Goal: Information Seeking & Learning: Learn about a topic

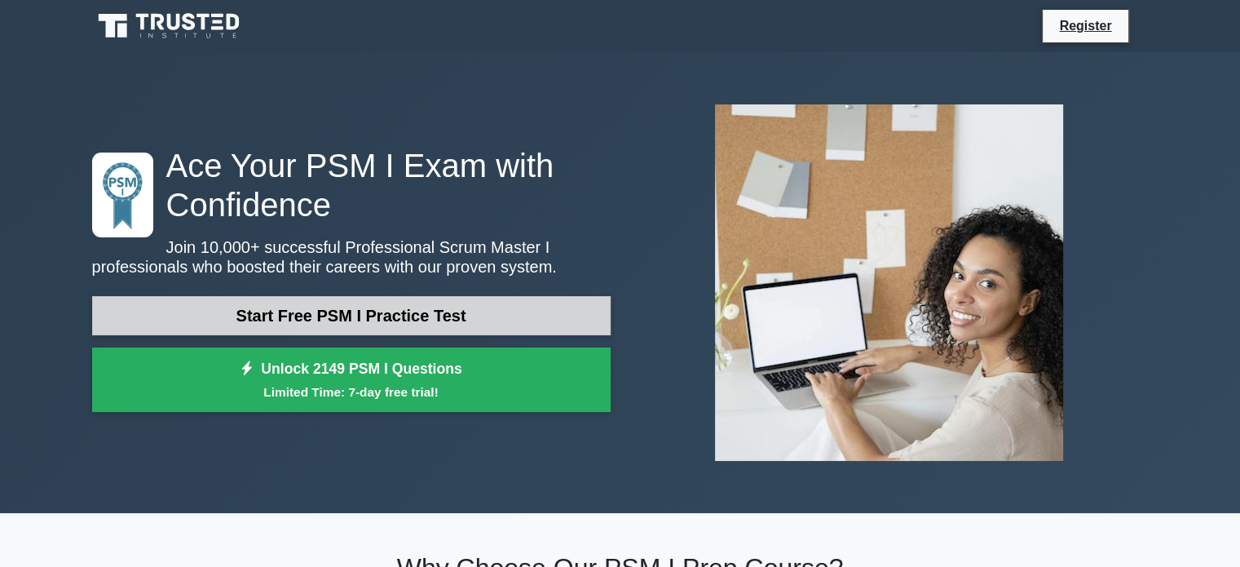
click at [512, 306] on link "Start Free PSM I Practice Test" at bounding box center [351, 315] width 519 height 39
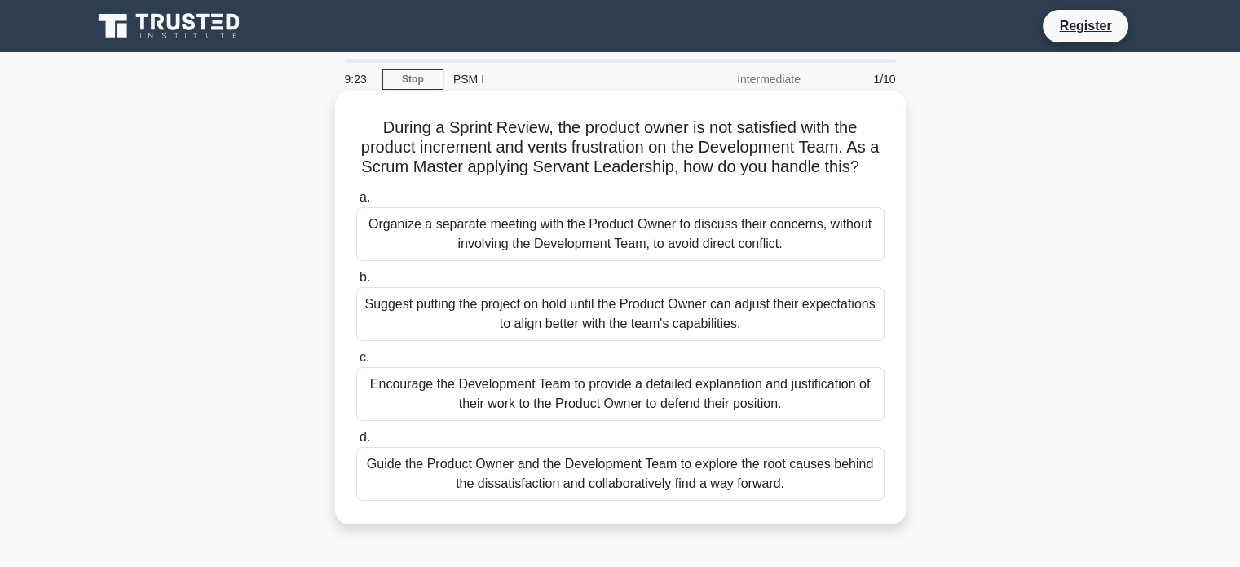
click at [493, 494] on div "Guide the Product Owner and the Development Team to explore the root causes beh…" at bounding box center [620, 474] width 528 height 54
click at [356, 443] on input "d. Guide the Product Owner and the Development Team to explore the root causes …" at bounding box center [356, 437] width 0 height 11
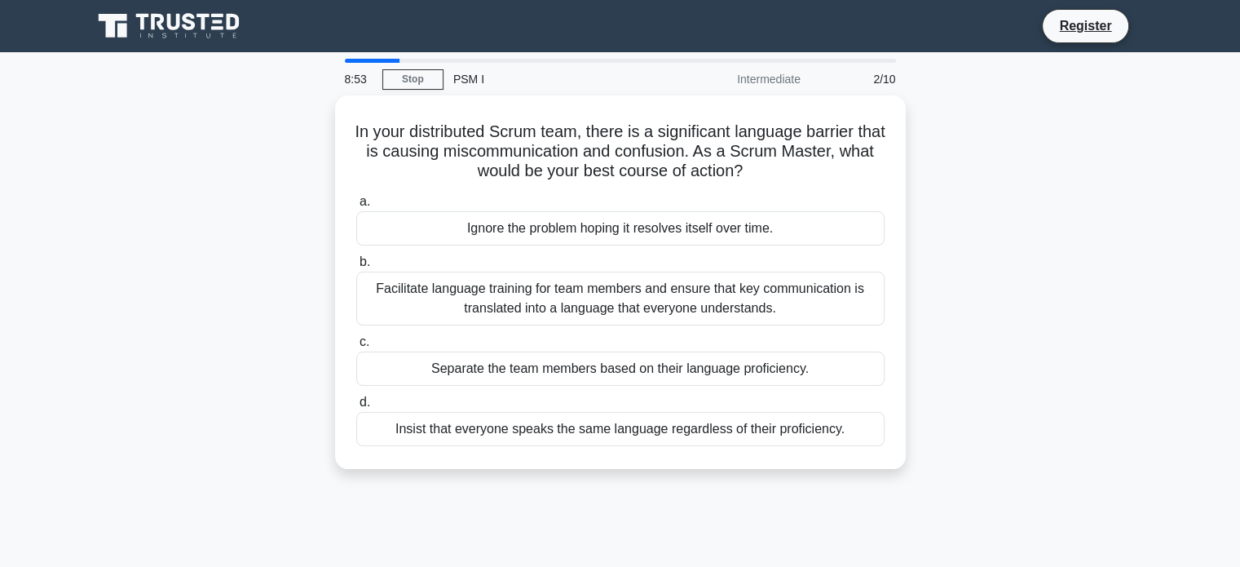
click at [512, 504] on div "8:53 Stop PSM I Intermediate 2/10 In your distributed Scrum team, there is a si…" at bounding box center [620, 467] width 1076 height 816
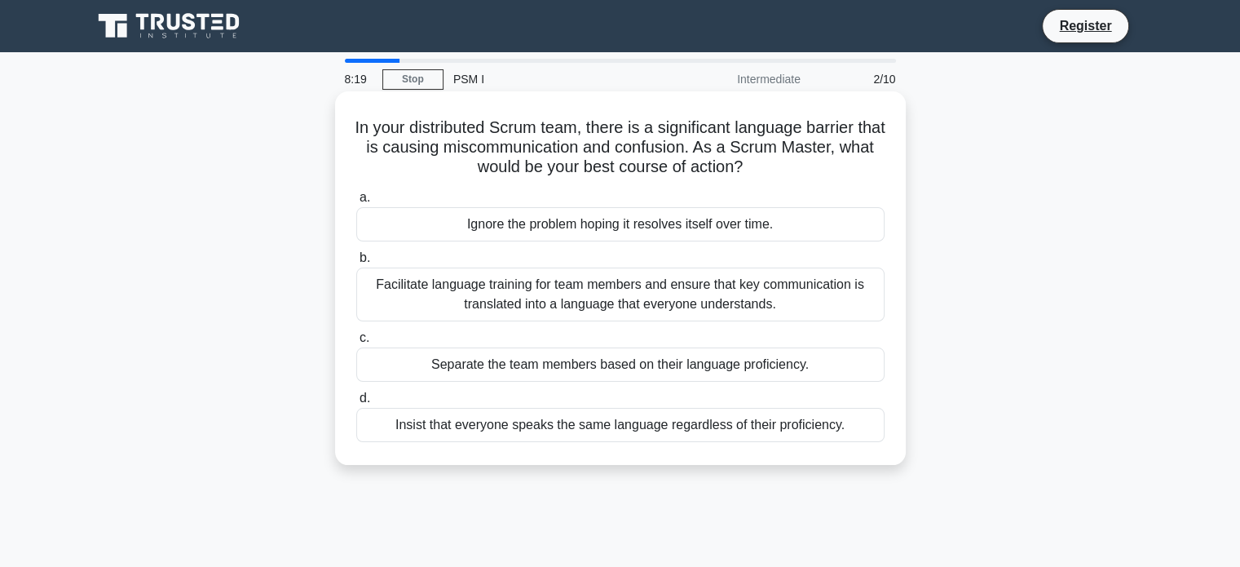
click at [440, 334] on label "c. Separate the team members based on their language proficiency." at bounding box center [620, 355] width 528 height 54
click at [356, 334] on input "c. Separate the team members based on their language proficiency." at bounding box center [356, 338] width 0 height 11
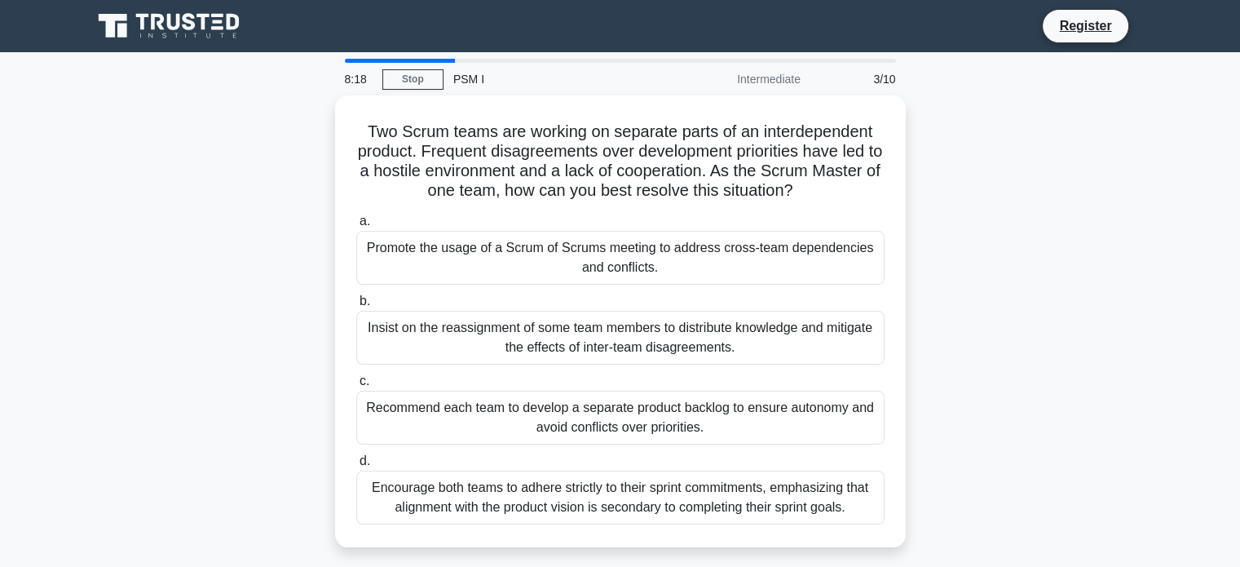
click at [440, 334] on div "Insist on the reassignment of some team members to distribute knowledge and mit…" at bounding box center [620, 338] width 528 height 54
click at [356, 307] on input "b. Insist on the reassignment of some team members to distribute knowledge and …" at bounding box center [356, 301] width 0 height 11
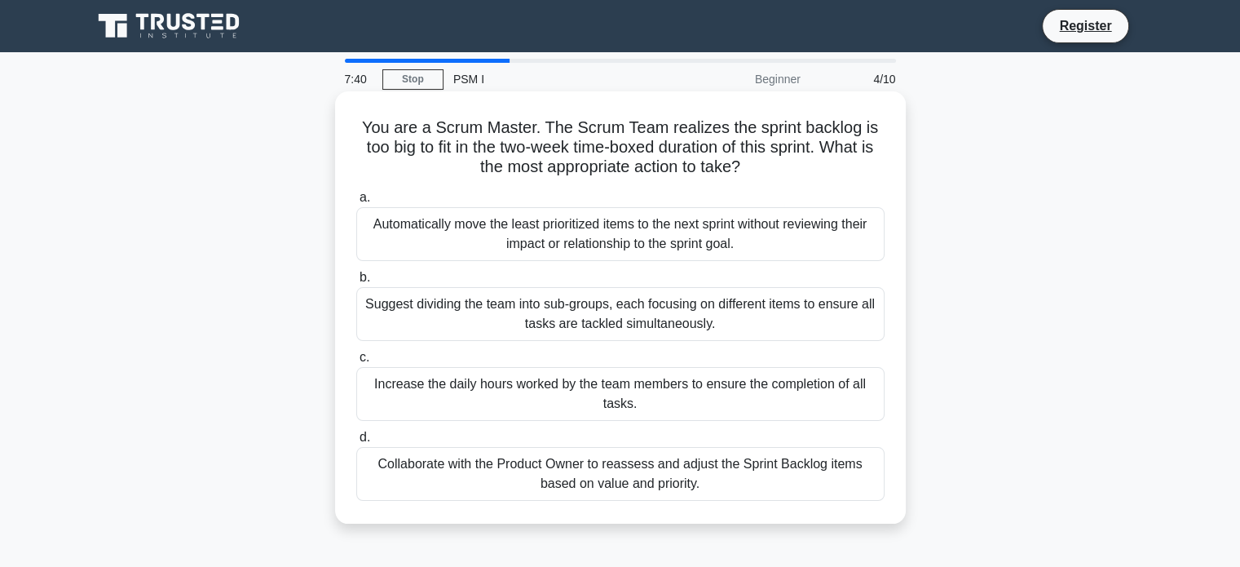
click at [523, 469] on div "Collaborate with the Product Owner to reassess and adjust the Sprint Backlog it…" at bounding box center [620, 474] width 528 height 54
click at [356, 443] on input "d. Collaborate with the Product Owner to reassess and adjust the Sprint Backlog…" at bounding box center [356, 437] width 0 height 11
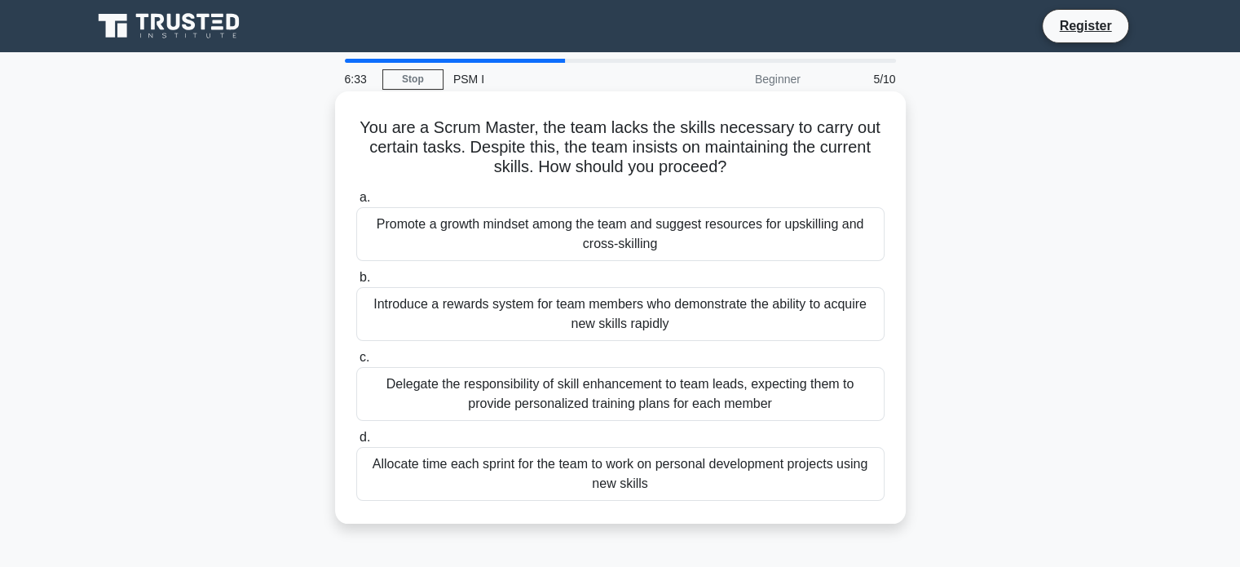
click at [556, 237] on div "Promote a growth mindset among the team and suggest resources for upskilling an…" at bounding box center [620, 234] width 528 height 54
click at [356, 203] on input "a. Promote a growth mindset among the team and suggest resources for upskilling…" at bounding box center [356, 197] width 0 height 11
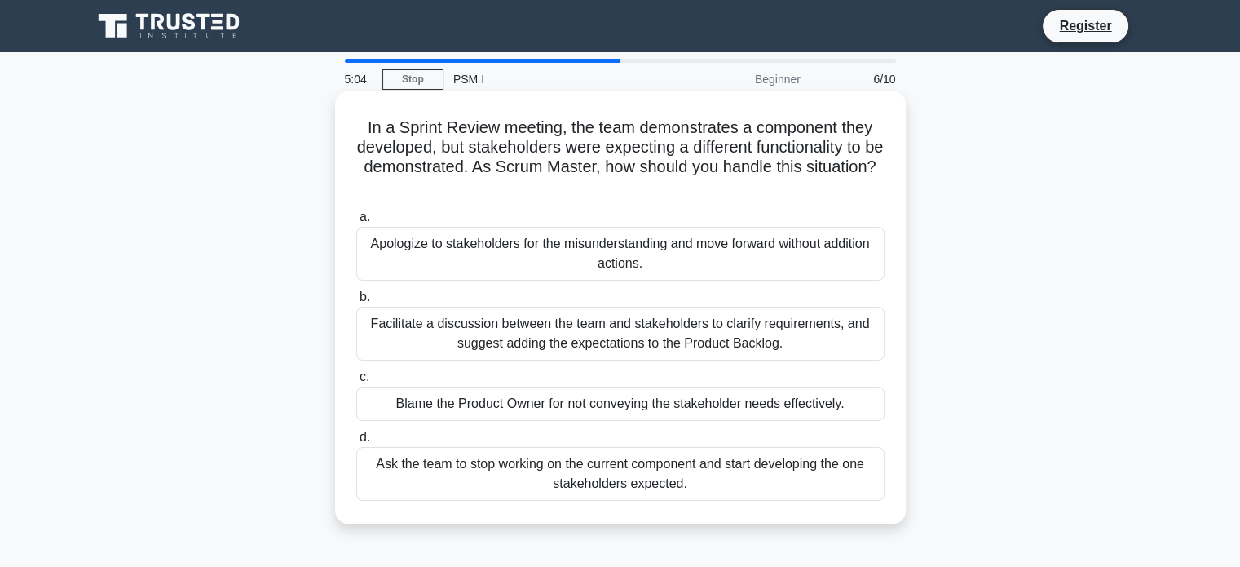
click at [776, 319] on div "Facilitate a discussion between the team and stakeholders to clarify requiremen…" at bounding box center [620, 334] width 528 height 54
click at [356, 303] on input "b. Facilitate a discussion between the team and stakeholders to clarify require…" at bounding box center [356, 297] width 0 height 11
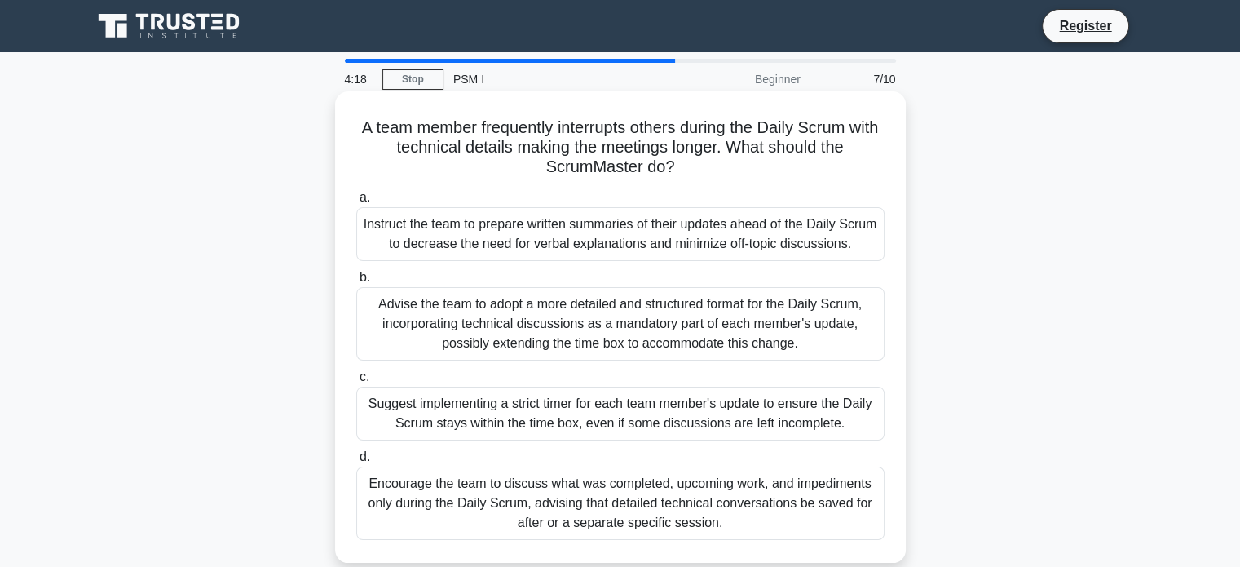
click at [705, 505] on div "Encourage the team to discuss what was completed, upcoming work, and impediment…" at bounding box center [620, 502] width 528 height 73
click at [356, 462] on input "d. Encourage the team to discuss what was completed, upcoming work, and impedim…" at bounding box center [356, 457] width 0 height 11
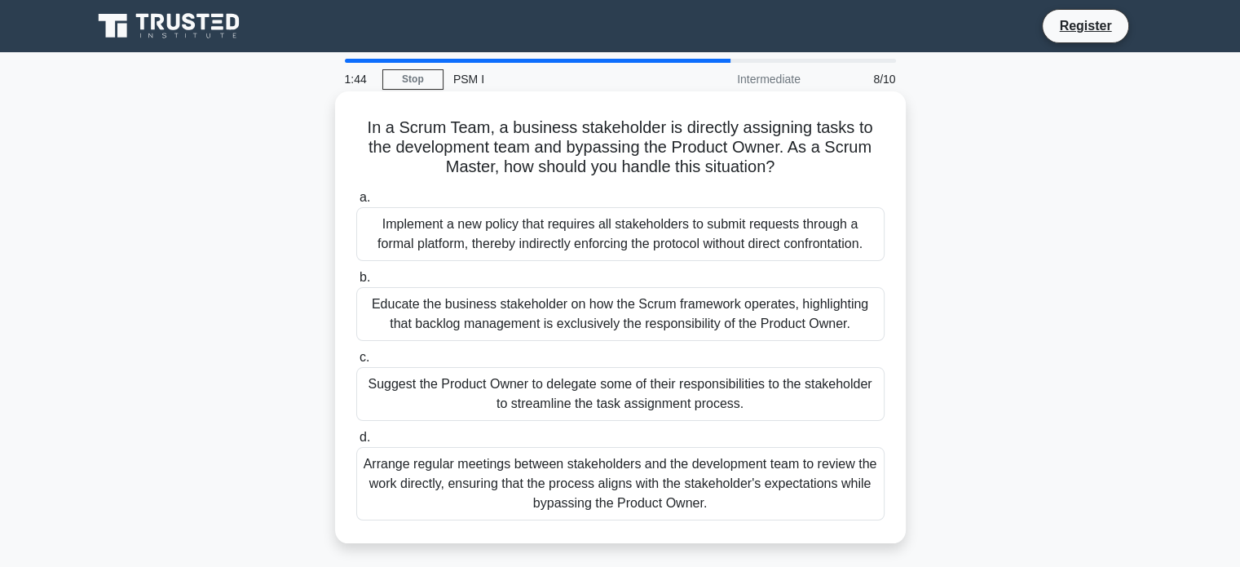
click at [759, 299] on div "Educate the business stakeholder on how the Scrum framework operates, highlight…" at bounding box center [620, 314] width 528 height 54
click at [356, 283] on input "b. Educate the business stakeholder on how the Scrum framework operates, highli…" at bounding box center [356, 277] width 0 height 11
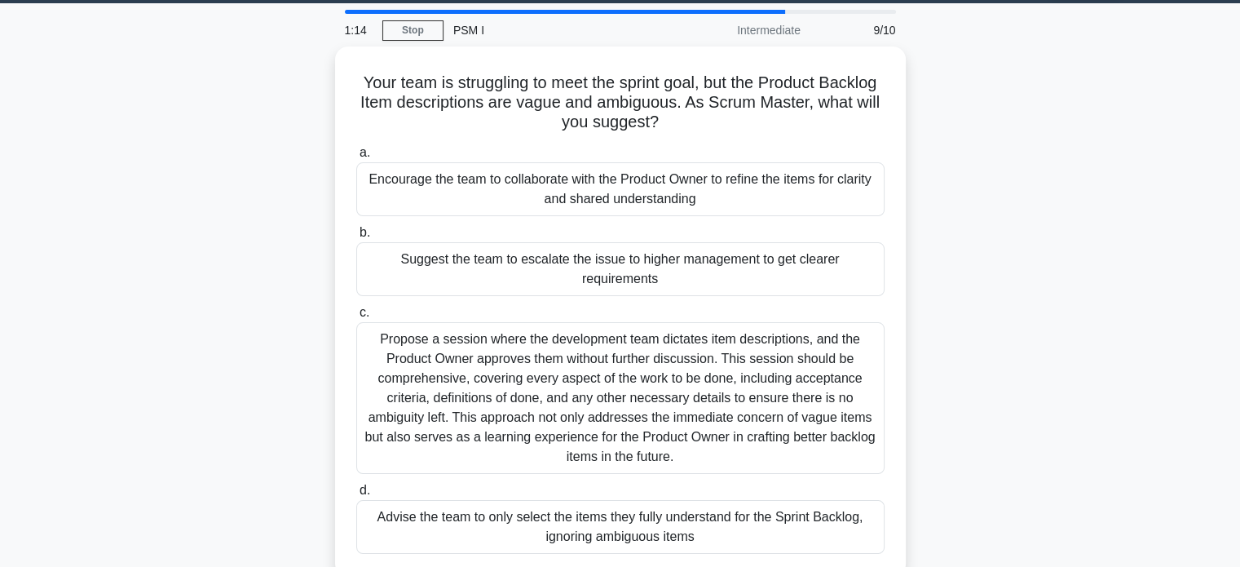
scroll to position [55, 0]
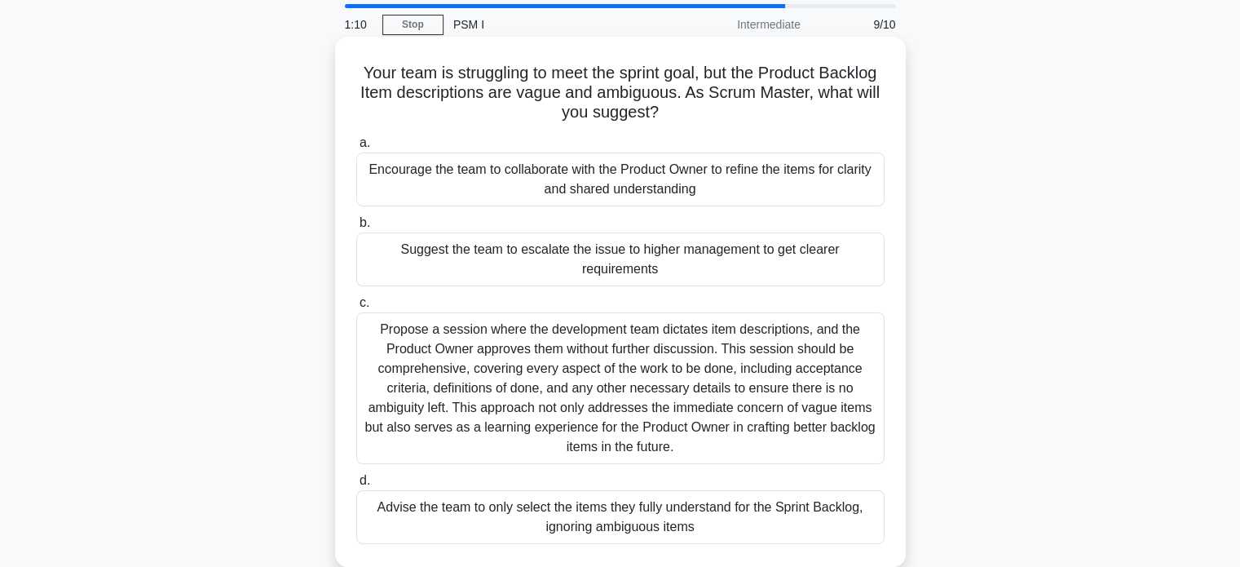
click at [690, 175] on div "Encourage the team to collaborate with the Product Owner to refine the items fo…" at bounding box center [620, 180] width 528 height 54
click at [356, 148] on input "a. Encourage the team to collaborate with the Product Owner to refine the items…" at bounding box center [356, 143] width 0 height 11
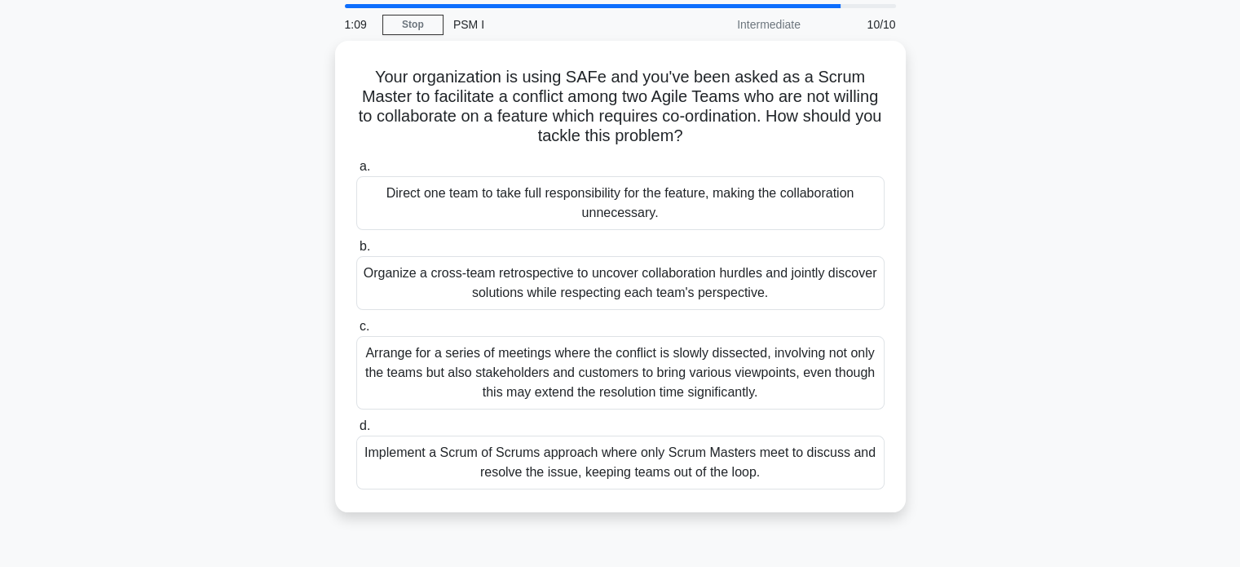
scroll to position [0, 0]
